Goal: Task Accomplishment & Management: Complete application form

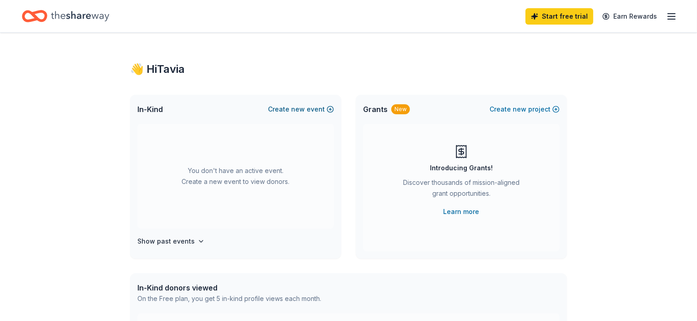
click at [307, 109] on button "Create new event" at bounding box center [301, 109] width 66 height 11
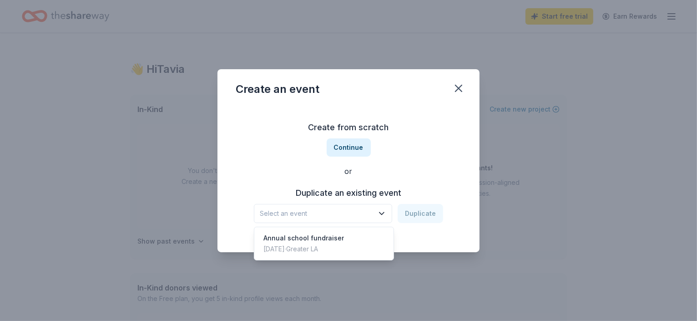
click at [338, 214] on span "Select an event" at bounding box center [317, 213] width 114 height 11
click at [320, 239] on div "Annual school fundraiser" at bounding box center [304, 238] width 81 height 11
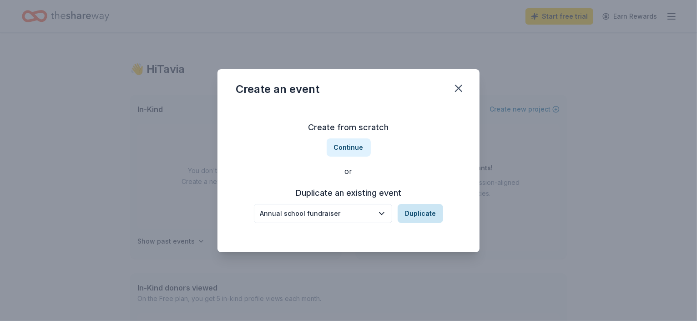
click at [421, 214] on button "Duplicate" at bounding box center [421, 213] width 46 height 19
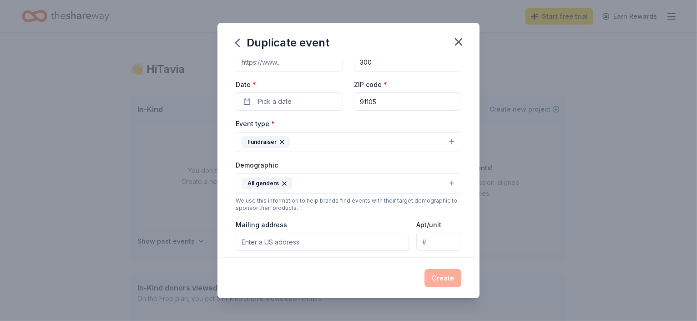
scroll to position [61, 0]
click at [273, 97] on span "Pick a date" at bounding box center [275, 100] width 34 height 11
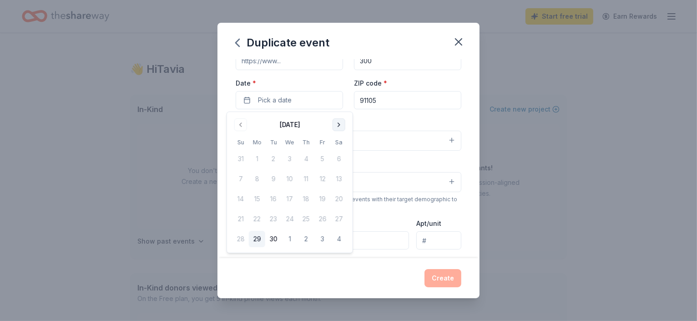
click at [339, 126] on button "Go to next month" at bounding box center [339, 124] width 13 height 13
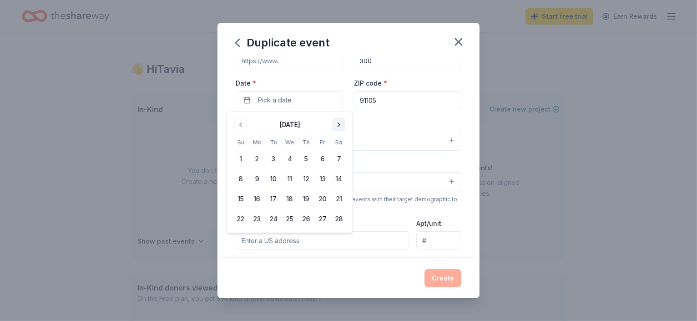
click at [339, 126] on button "Go to next month" at bounding box center [339, 124] width 13 height 13
click at [334, 178] on button "9" at bounding box center [339, 179] width 16 height 16
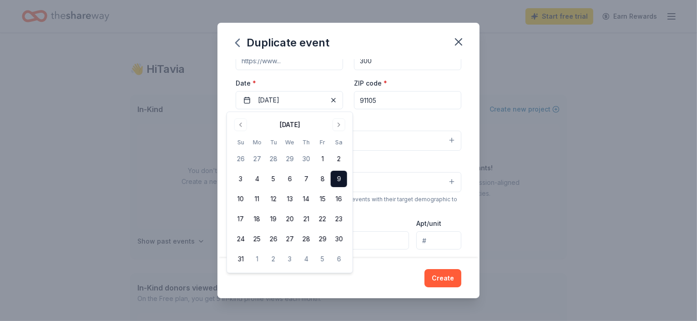
click at [381, 118] on div "Event type * Fundraiser" at bounding box center [349, 134] width 226 height 34
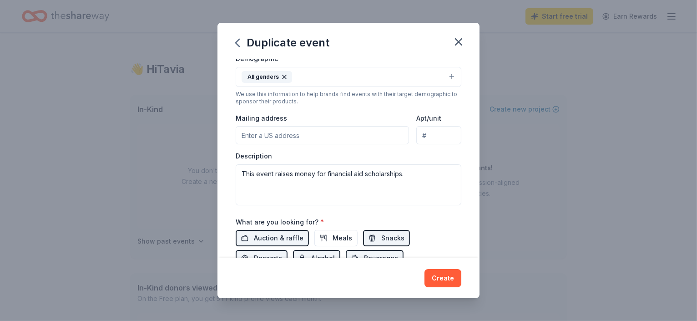
scroll to position [190, 0]
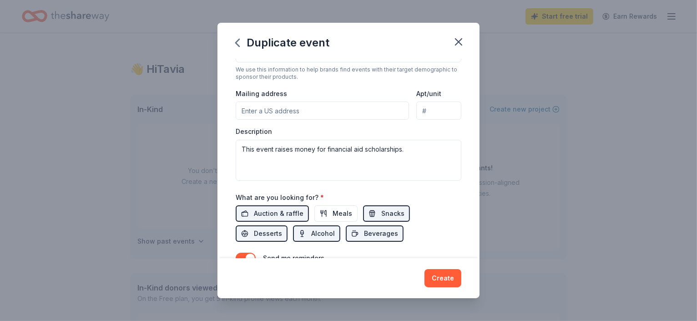
click at [274, 108] on input "Mailing address" at bounding box center [322, 111] width 173 height 18
paste input "535 S Pasadena Avenue"
type input "535 South Pasadena Avenue, Pasadena, CA, 91105"
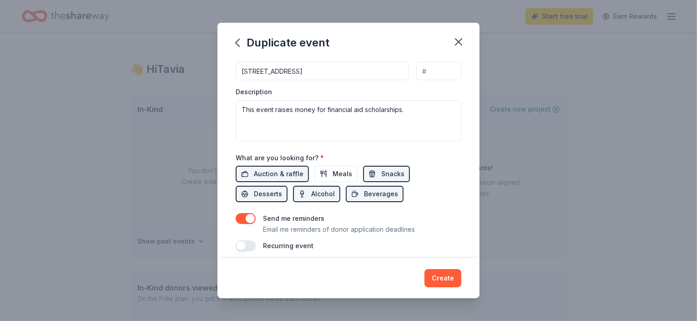
scroll to position [248, 0]
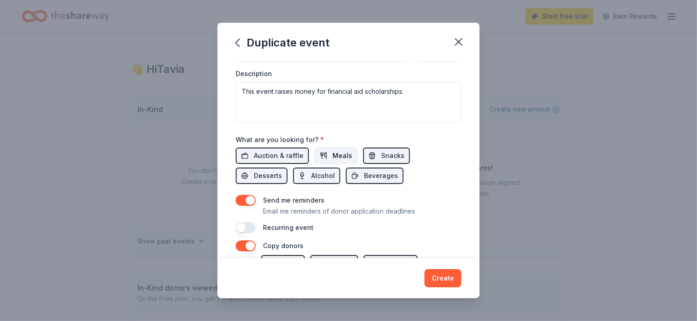
click at [333, 154] on span "Meals" at bounding box center [343, 155] width 20 height 11
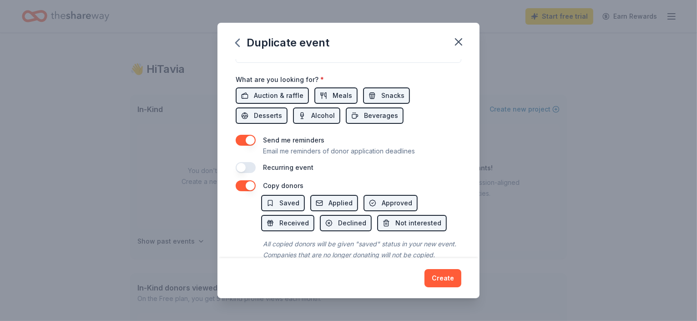
scroll to position [325, 0]
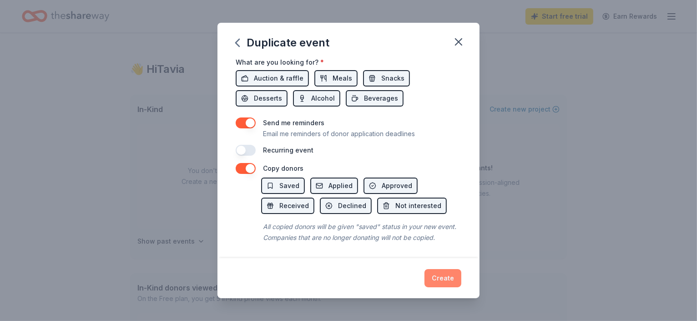
click at [441, 282] on button "Create" at bounding box center [443, 278] width 37 height 18
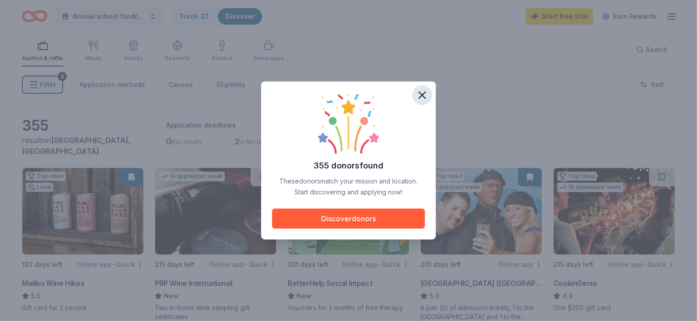
click at [422, 92] on icon "button" at bounding box center [422, 95] width 13 height 13
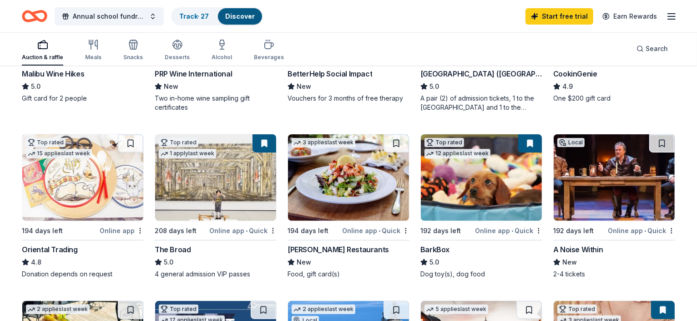
scroll to position [243, 0]
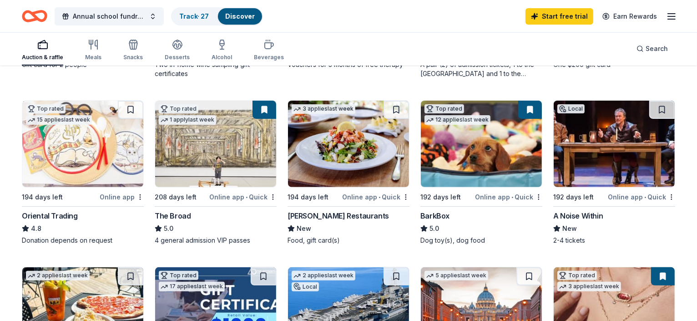
click at [168, 215] on div "The Broad" at bounding box center [173, 215] width 36 height 11
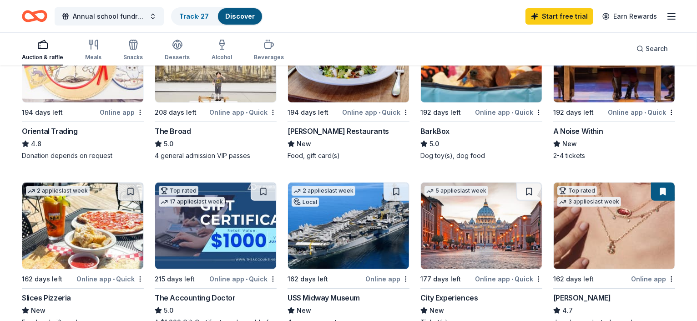
scroll to position [333, 0]
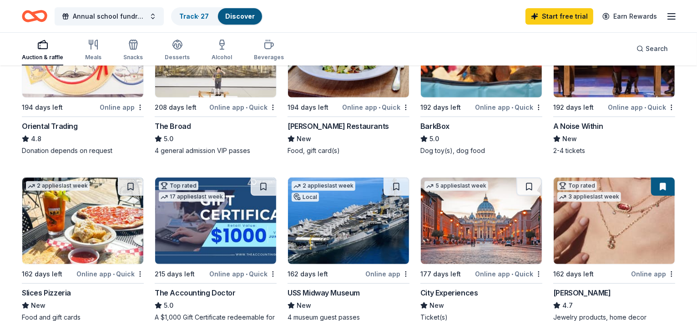
click at [431, 122] on div "BarkBox" at bounding box center [435, 126] width 29 height 11
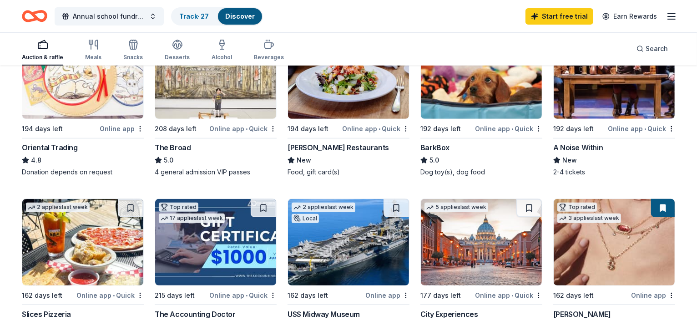
scroll to position [0, 0]
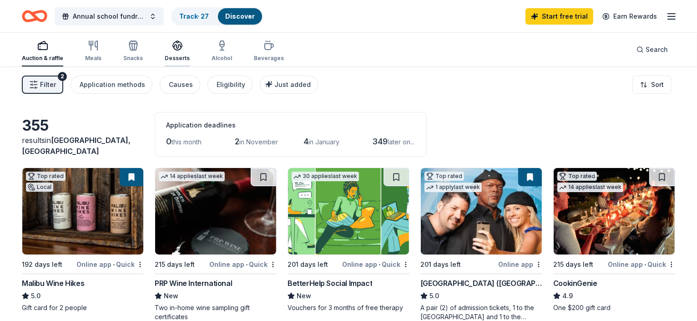
click at [174, 55] on div "Desserts" at bounding box center [177, 58] width 25 height 7
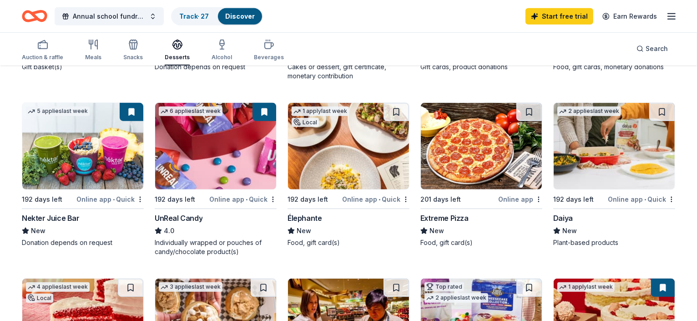
scroll to position [410, 0]
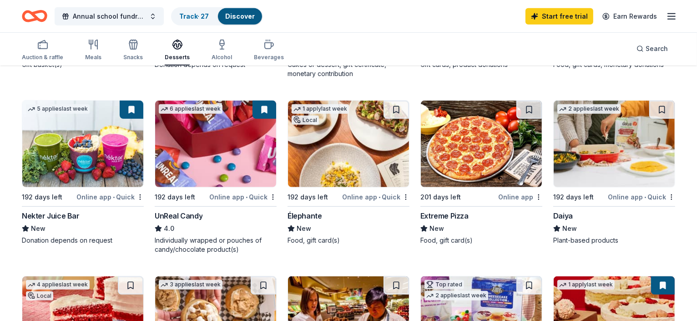
click at [44, 215] on div "Nekter Juice Bar" at bounding box center [51, 215] width 58 height 11
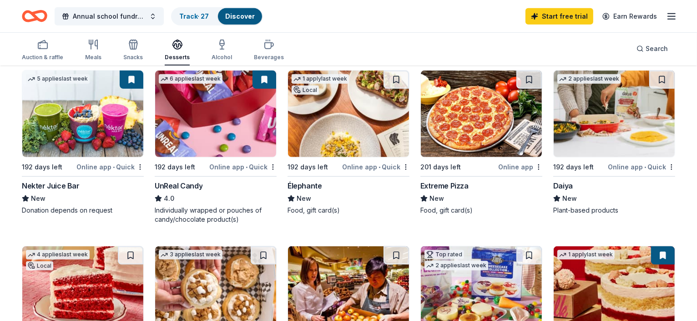
scroll to position [442, 0]
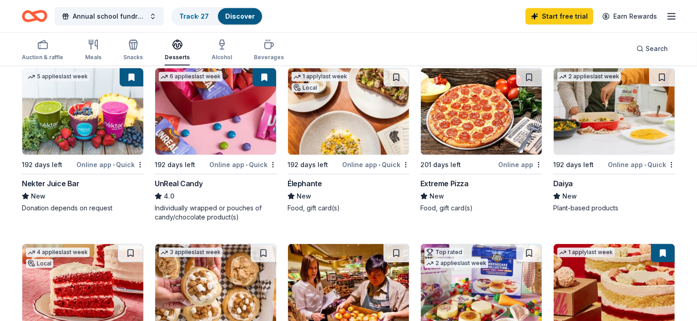
click at [571, 164] on div "192 days left" at bounding box center [574, 164] width 41 height 11
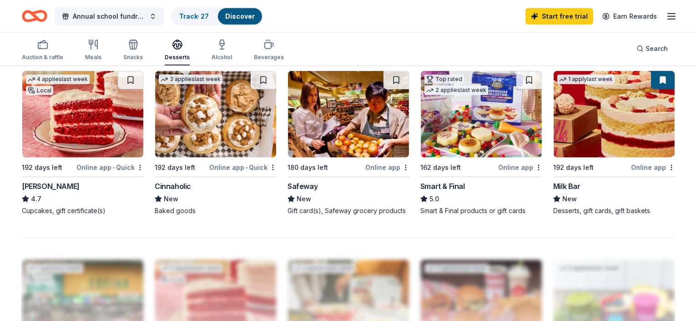
scroll to position [615, 0]
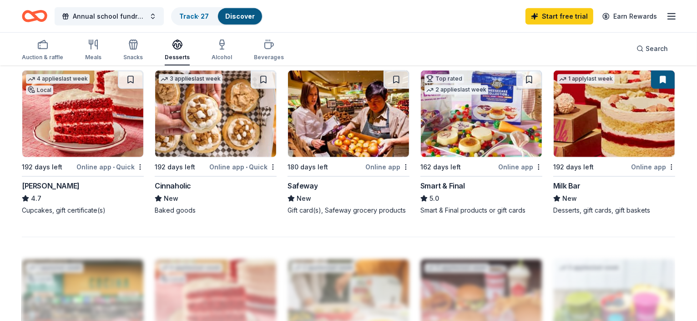
click at [54, 185] on div "[PERSON_NAME]" at bounding box center [51, 185] width 58 height 11
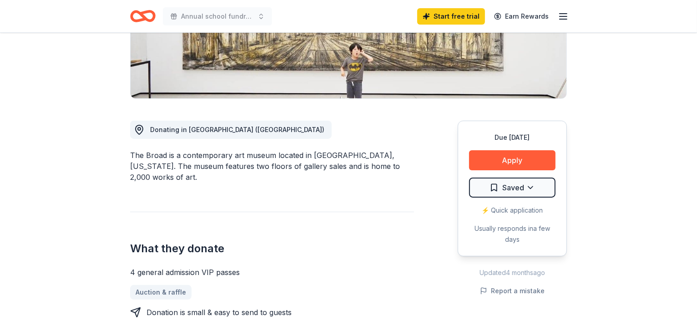
scroll to position [182, 0]
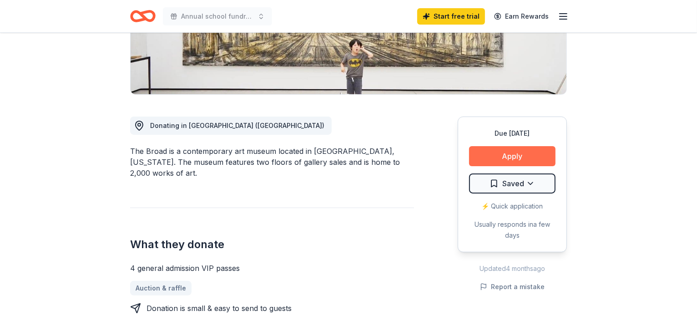
click at [496, 153] on button "Apply" at bounding box center [512, 156] width 86 height 20
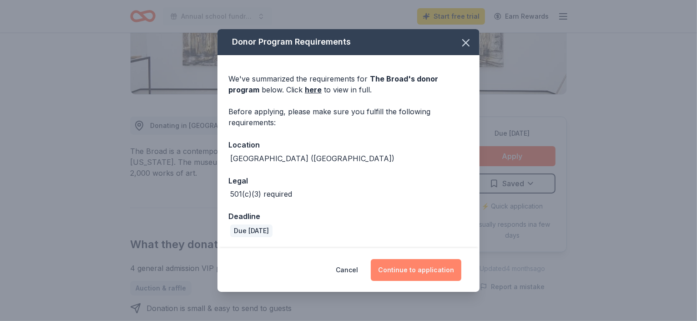
click at [406, 269] on button "Continue to application" at bounding box center [416, 270] width 91 height 22
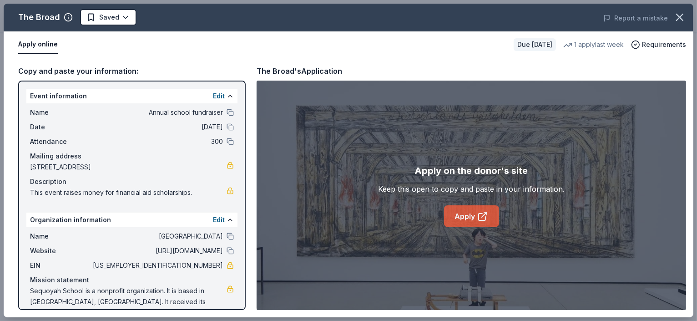
click at [462, 216] on link "Apply" at bounding box center [471, 216] width 55 height 22
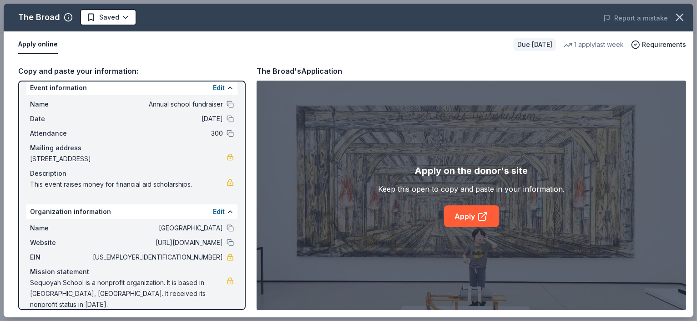
drag, startPoint x: 187, startPoint y: 256, endPoint x: 219, endPoint y: 256, distance: 32.8
click at [219, 256] on span "[US_EMPLOYER_IDENTIFICATION_NUMBER]" at bounding box center [157, 257] width 132 height 11
click at [215, 257] on span "[US_EMPLOYER_IDENTIFICATION_NUMBER]" at bounding box center [157, 257] width 132 height 11
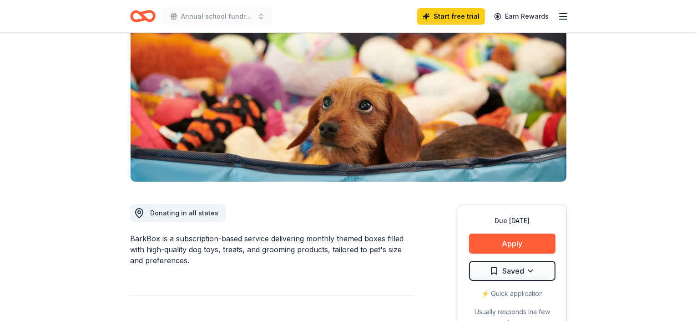
scroll to position [100, 0]
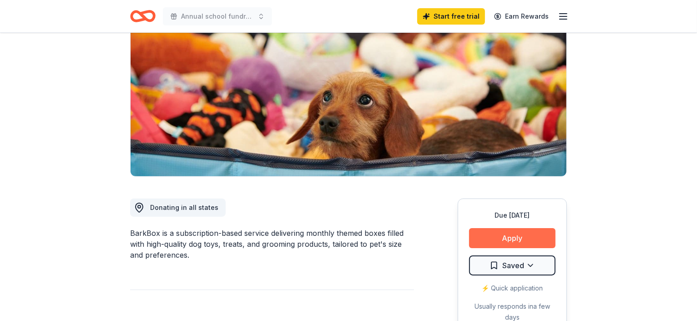
click at [505, 241] on button "Apply" at bounding box center [512, 238] width 86 height 20
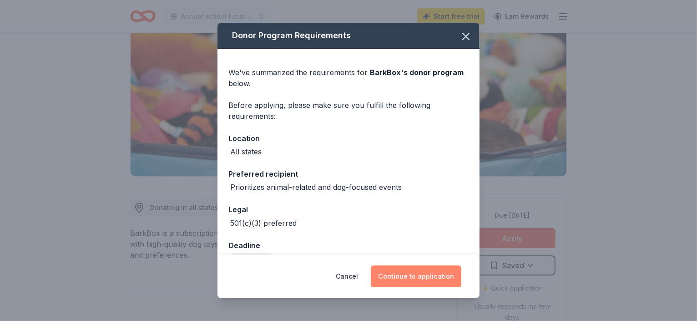
click at [406, 279] on button "Continue to application" at bounding box center [416, 276] width 91 height 22
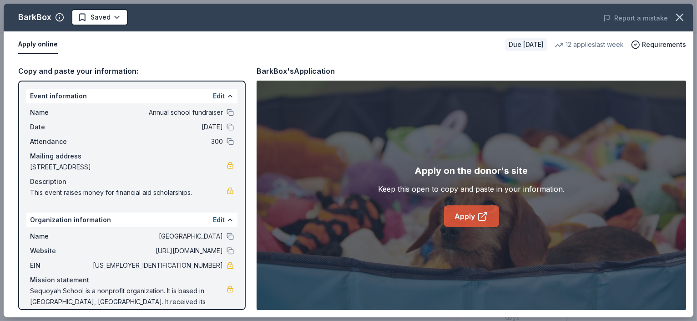
click at [462, 216] on link "Apply" at bounding box center [471, 216] width 55 height 22
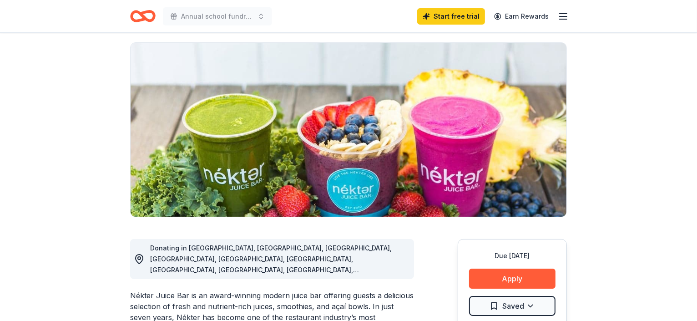
scroll to position [62, 0]
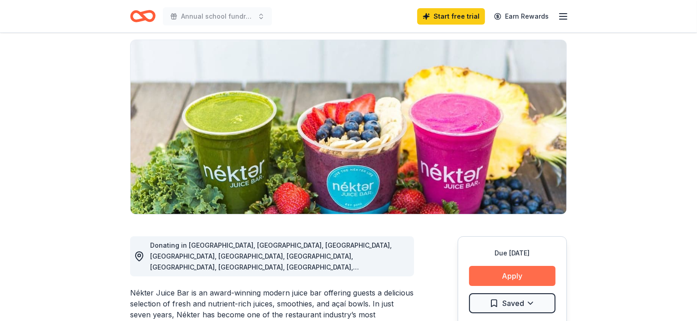
click at [505, 271] on button "Apply" at bounding box center [512, 276] width 86 height 20
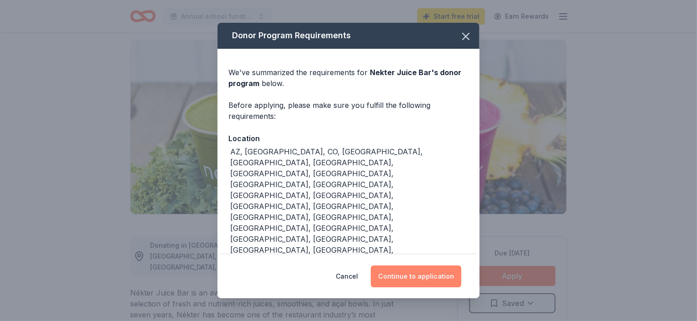
click at [412, 265] on button "Continue to application" at bounding box center [416, 276] width 91 height 22
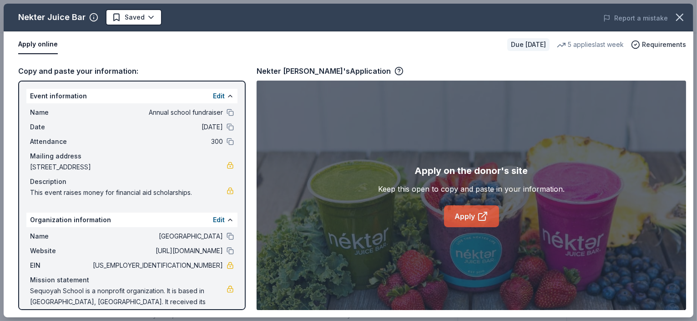
click at [459, 218] on link "Apply" at bounding box center [471, 216] width 55 height 22
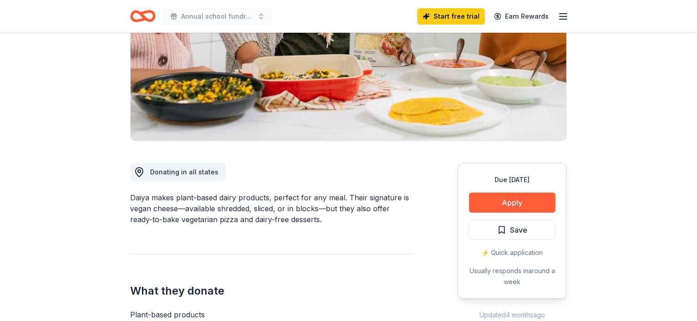
scroll to position [164, 0]
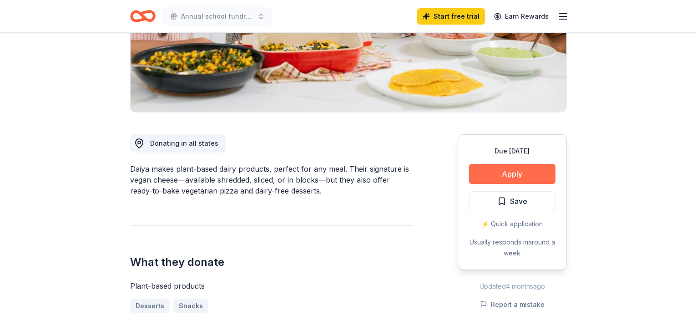
click at [522, 172] on button "Apply" at bounding box center [512, 174] width 86 height 20
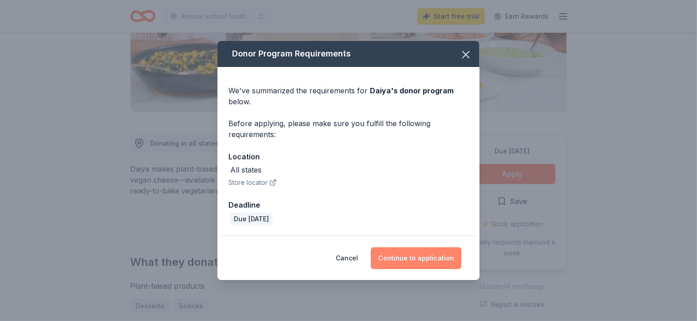
click at [432, 260] on button "Continue to application" at bounding box center [416, 258] width 91 height 22
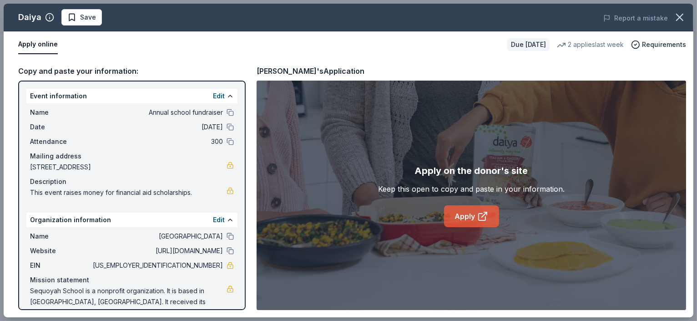
click at [465, 215] on link "Apply" at bounding box center [471, 216] width 55 height 22
drag, startPoint x: 187, startPoint y: 165, endPoint x: 81, endPoint y: 167, distance: 105.2
click at [81, 167] on span "[STREET_ADDRESS]" at bounding box center [128, 167] width 197 height 11
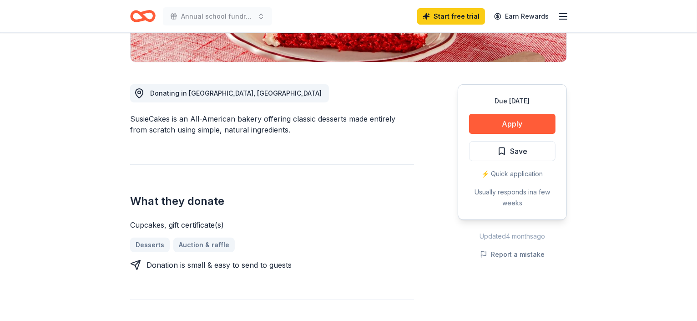
scroll to position [260, 0]
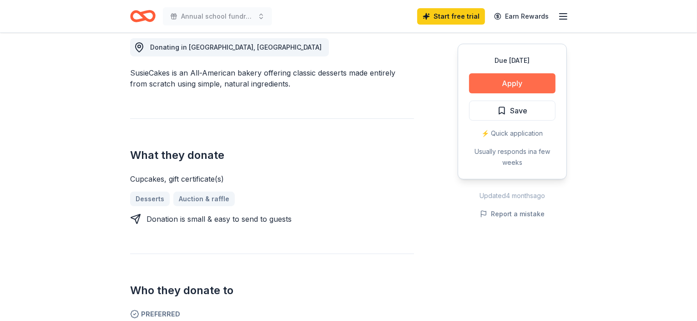
click at [512, 84] on button "Apply" at bounding box center [512, 83] width 86 height 20
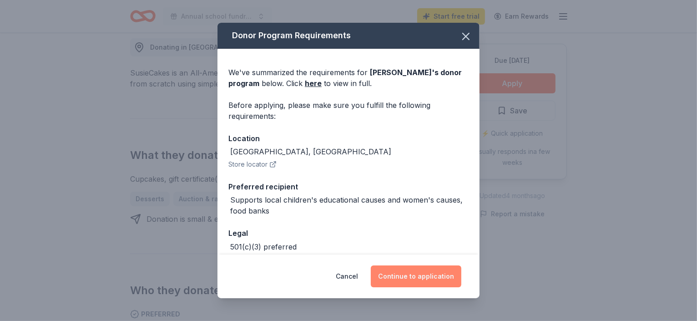
click at [401, 284] on button "Continue to application" at bounding box center [416, 276] width 91 height 22
